Goal: Check status: Check status

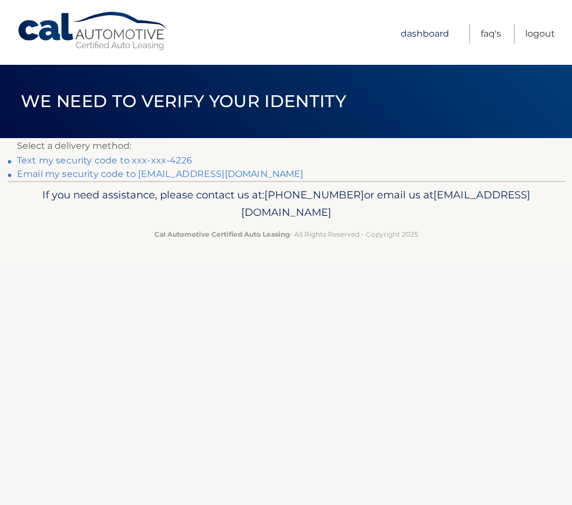
click at [420, 36] on link "Dashboard" at bounding box center [424, 34] width 48 height 20
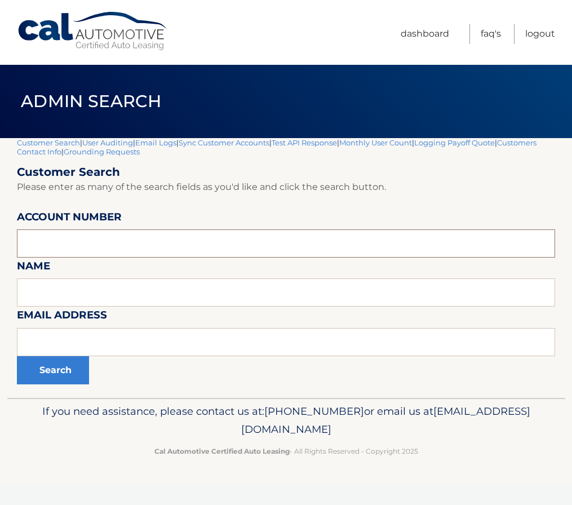
click at [101, 237] on input "text" at bounding box center [286, 243] width 538 height 28
paste input "44455998794"
type input "44455998794"
click at [54, 368] on button "Search" at bounding box center [53, 370] width 72 height 28
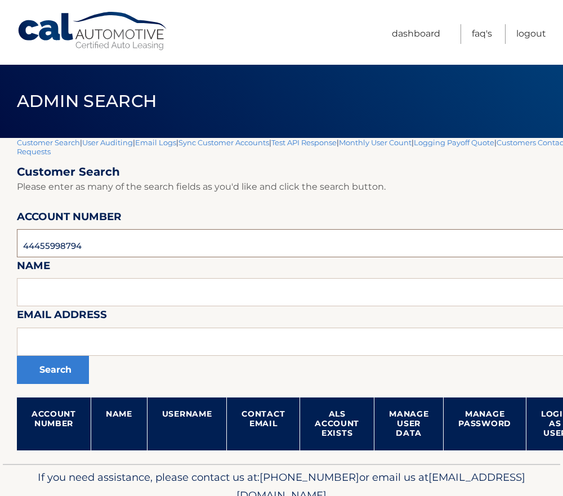
click at [70, 248] on input "44455998794" at bounding box center [332, 243] width 631 height 28
paste input "6000587"
type input "44456000587"
click at [57, 367] on button "Search" at bounding box center [53, 370] width 72 height 28
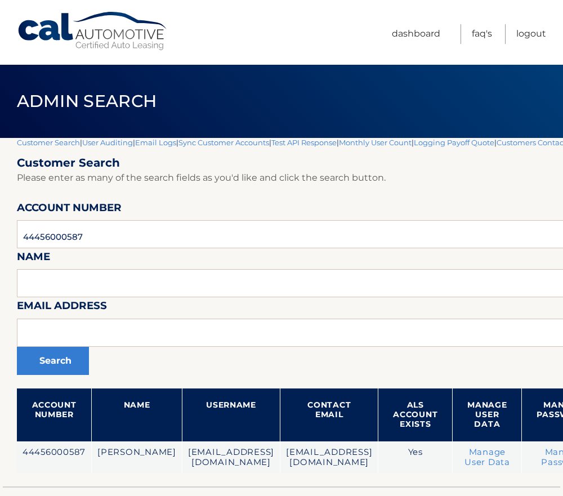
scroll to position [0, 158]
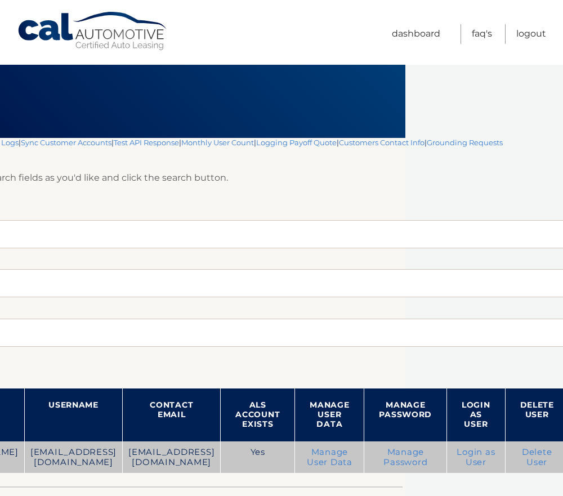
click at [471, 456] on link "Login as User" at bounding box center [476, 457] width 38 height 20
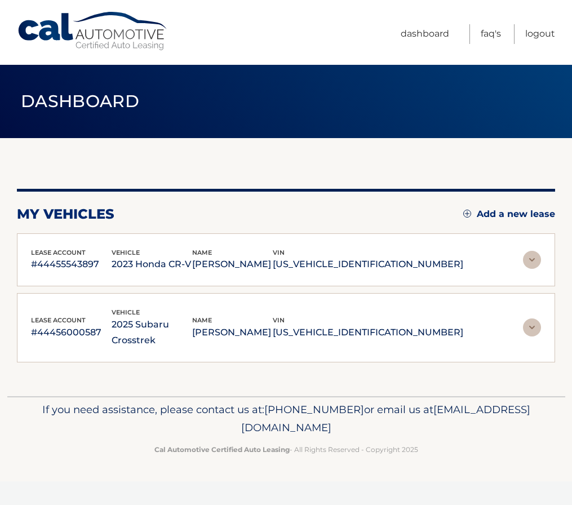
click at [365, 324] on p "JF2GUHDC6SH278283" at bounding box center [368, 332] width 190 height 16
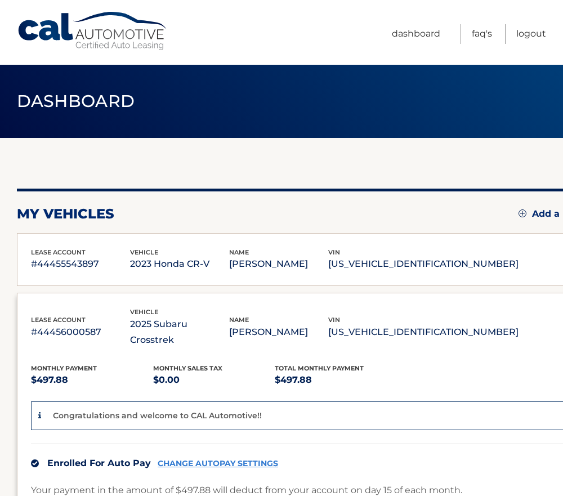
click at [130, 263] on p "#44455543897" at bounding box center [80, 264] width 99 height 16
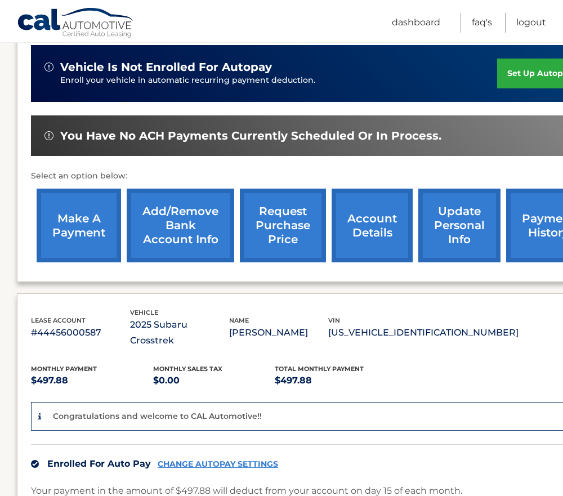
scroll to position [282, 0]
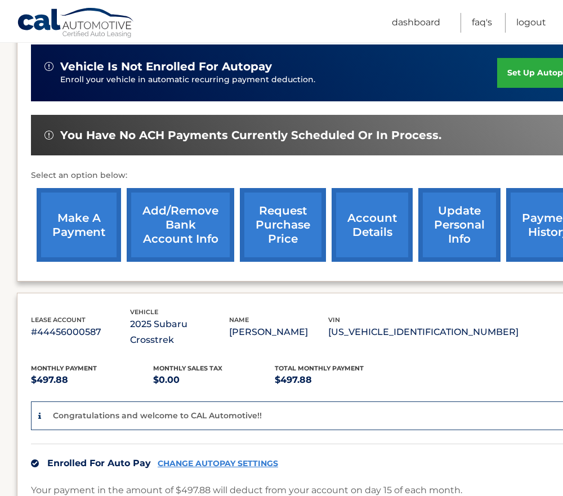
click at [377, 219] on link "account details" at bounding box center [372, 225] width 81 height 74
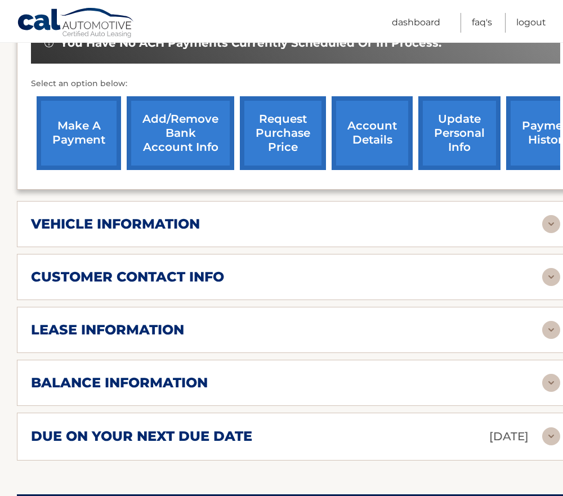
scroll to position [394, 0]
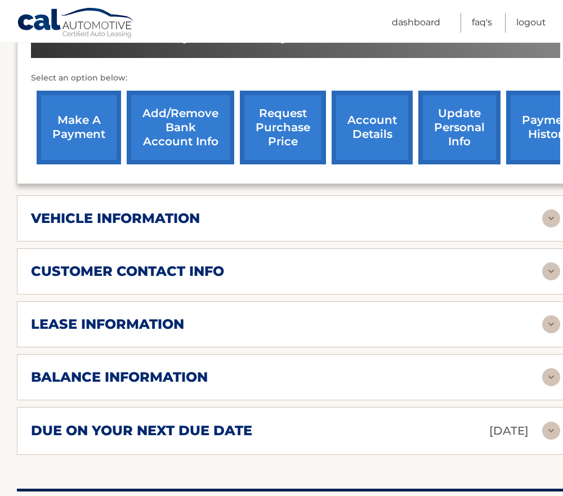
click at [251, 373] on div "balance information" at bounding box center [286, 377] width 511 height 17
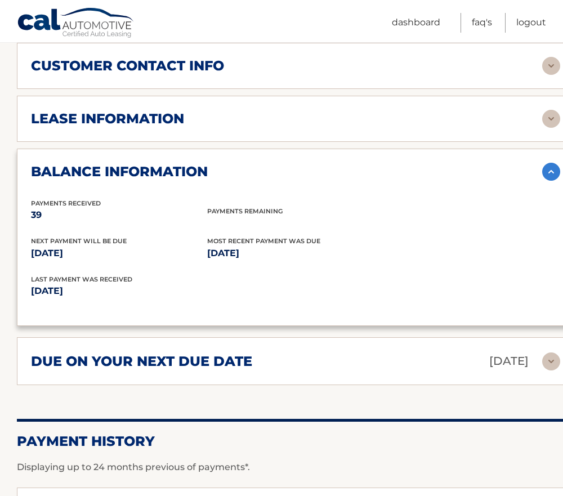
scroll to position [619, 0]
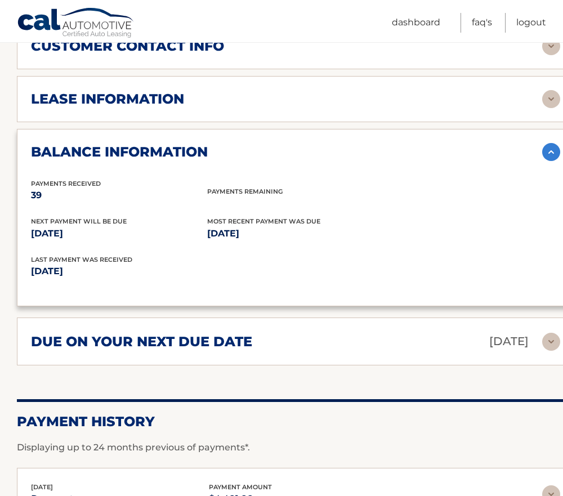
click at [251, 344] on h2 "due on your next due date" at bounding box center [141, 341] width 221 height 17
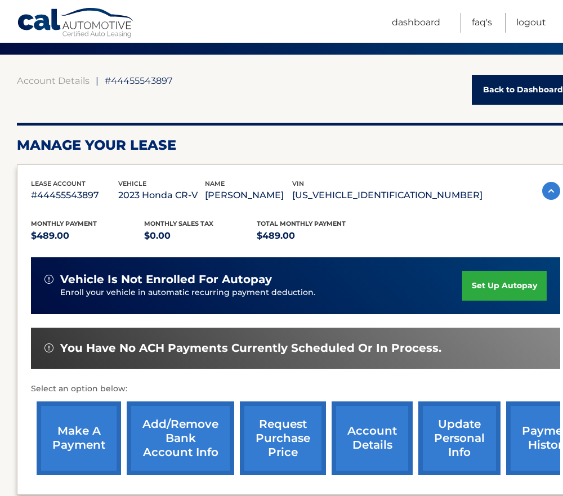
scroll to position [56, 0]
